Goal: Task Accomplishment & Management: Manage account settings

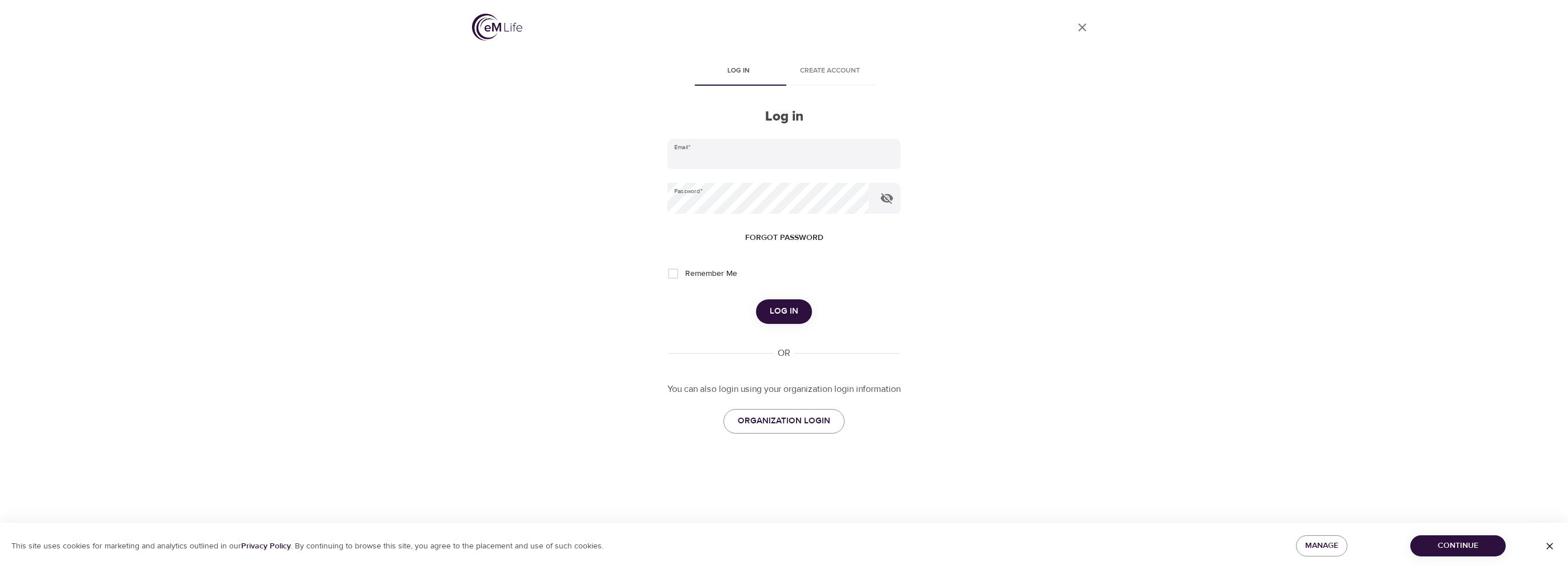
type input "vincent.oriente@wwt.com"
click at [776, 310] on span "Log in" at bounding box center [784, 312] width 28 height 15
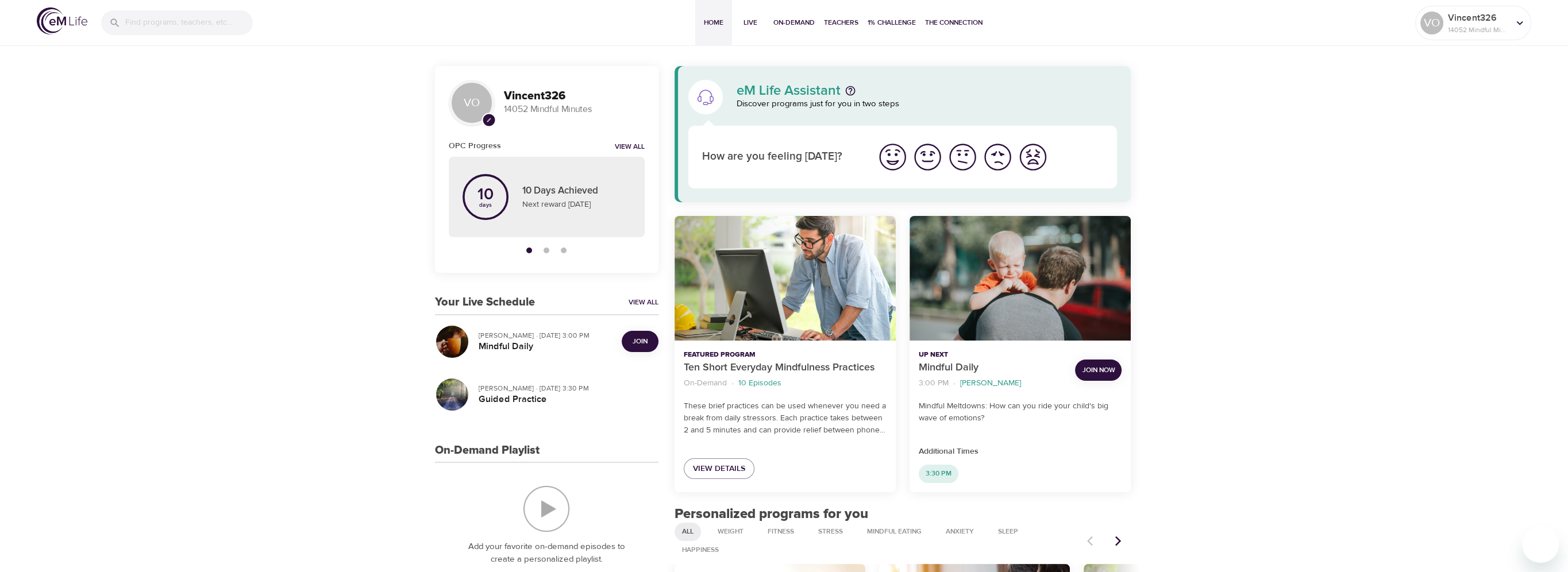
click at [640, 340] on span "Join" at bounding box center [640, 342] width 15 height 12
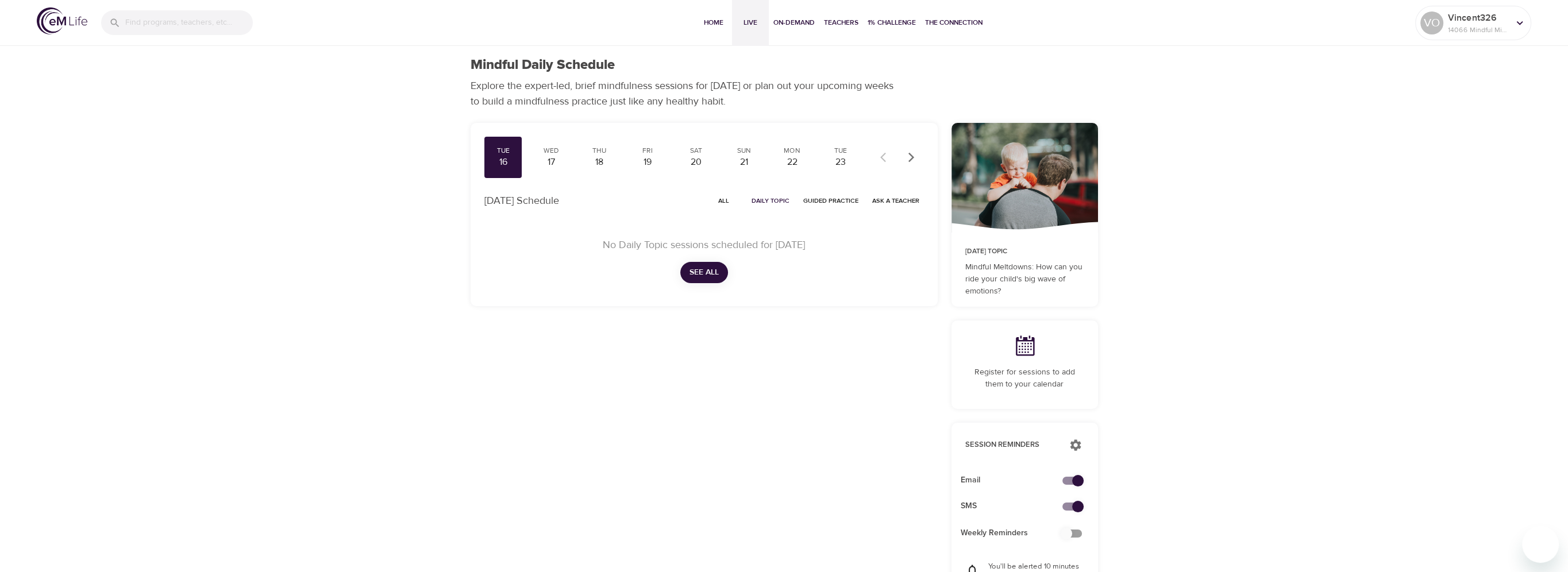
click at [752, 22] on span "Live" at bounding box center [750, 23] width 28 height 12
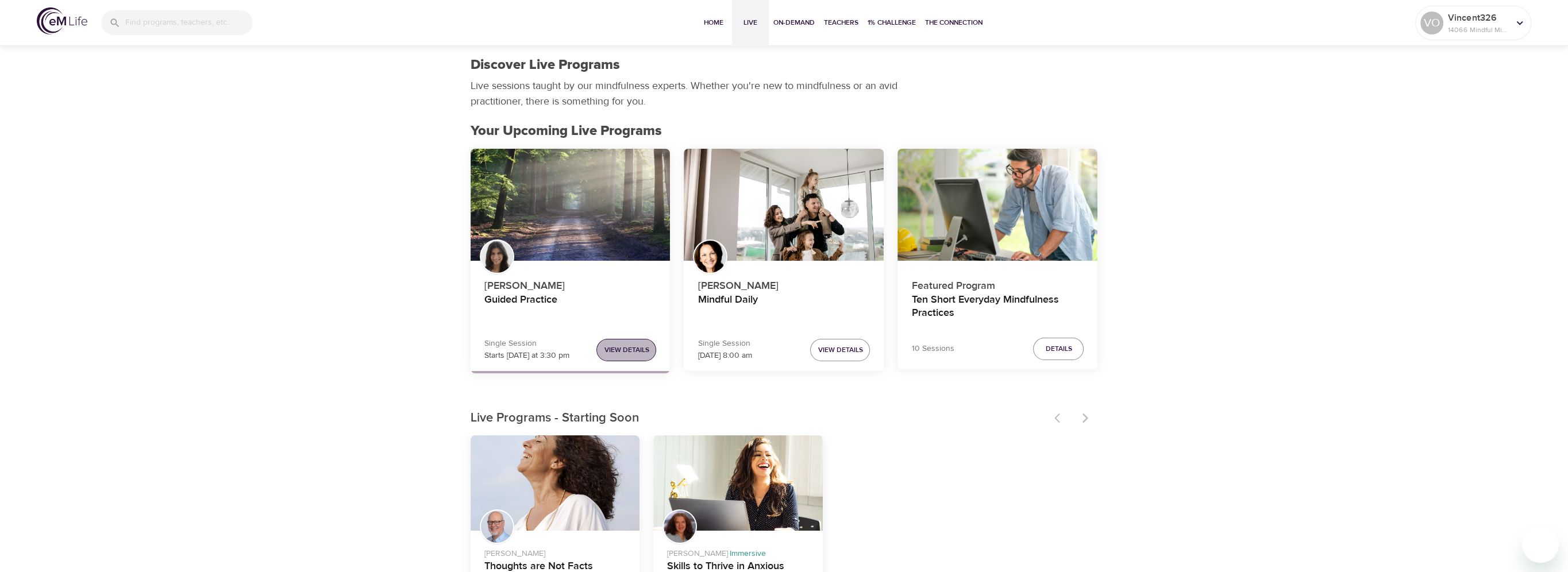
click at [641, 351] on span "View Details" at bounding box center [626, 350] width 45 height 12
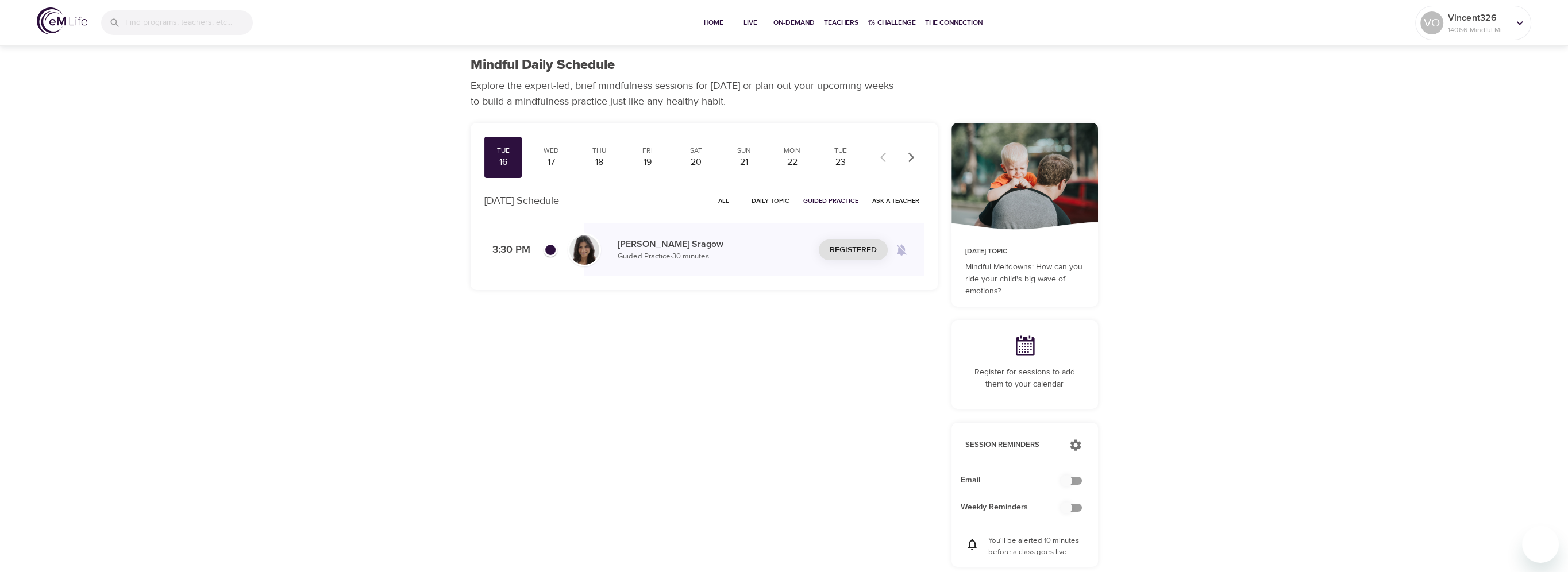
checkbox input "true"
click at [724, 201] on span "All" at bounding box center [723, 201] width 28 height 11
click at [545, 153] on div "Wed" at bounding box center [550, 151] width 28 height 10
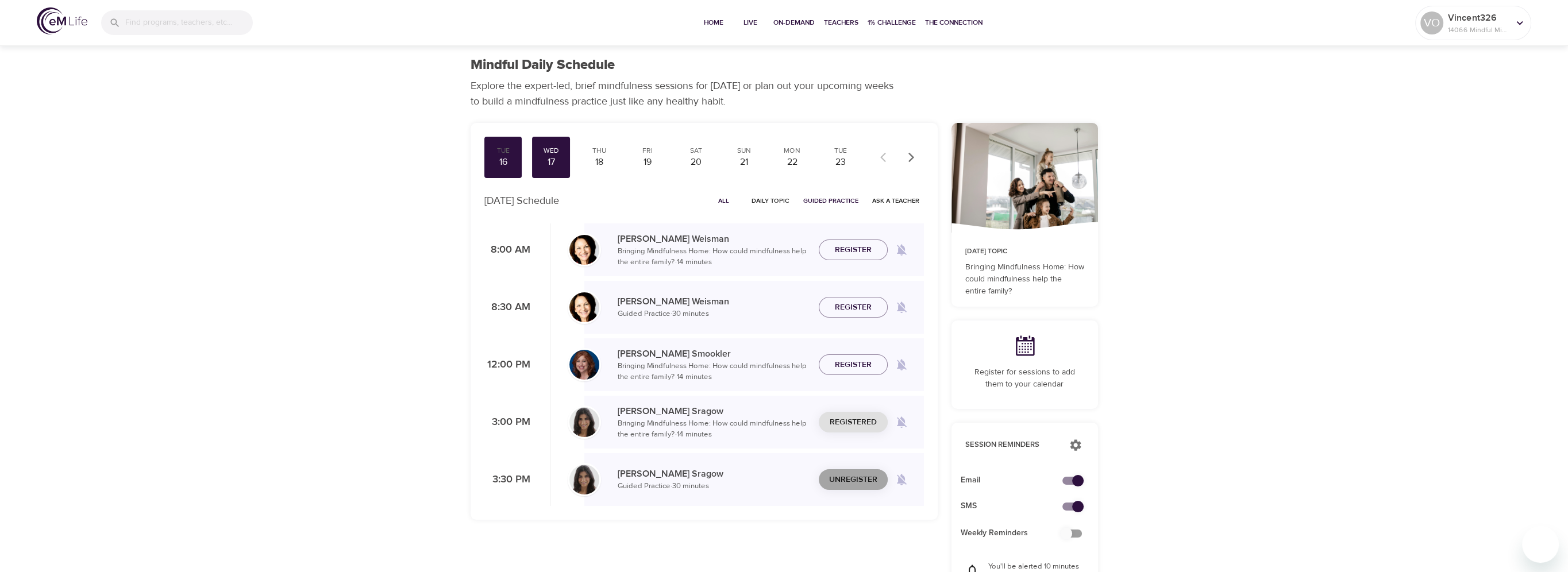
click at [846, 478] on span "Unregister" at bounding box center [853, 479] width 48 height 14
click at [708, 16] on button "Home" at bounding box center [714, 23] width 37 height 46
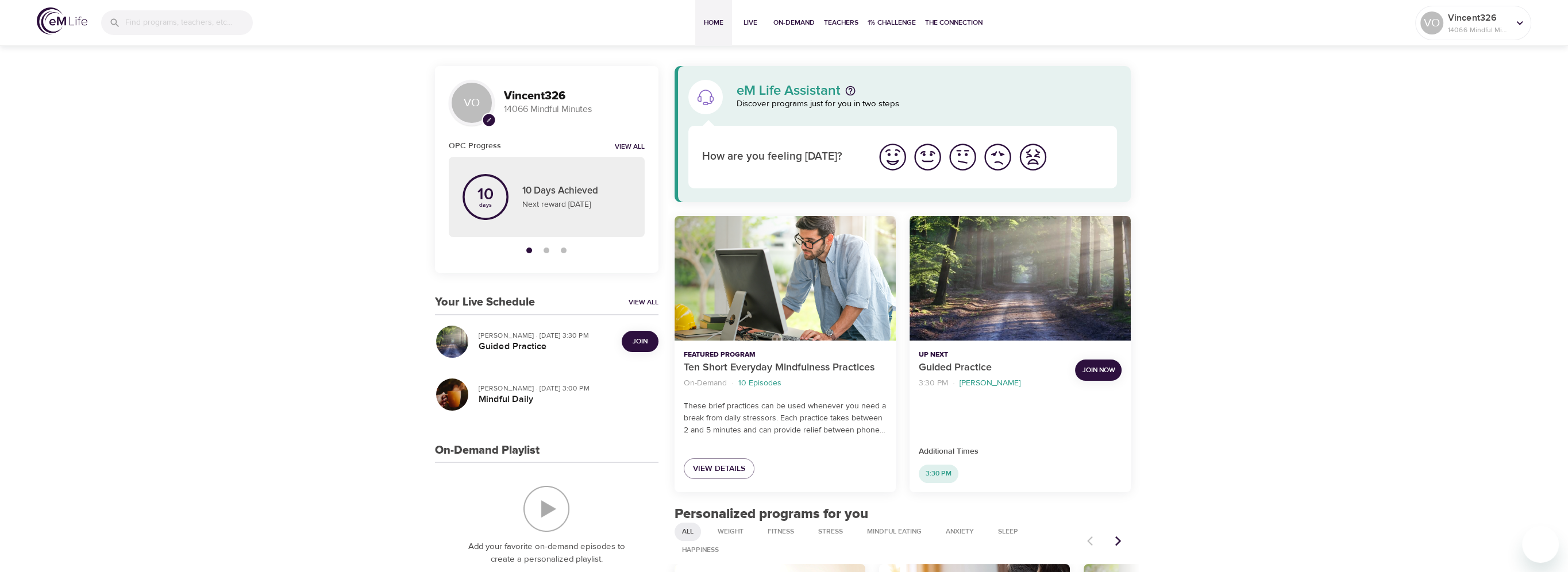
click at [641, 338] on span "Join" at bounding box center [640, 342] width 15 height 12
